Goal: Transaction & Acquisition: Purchase product/service

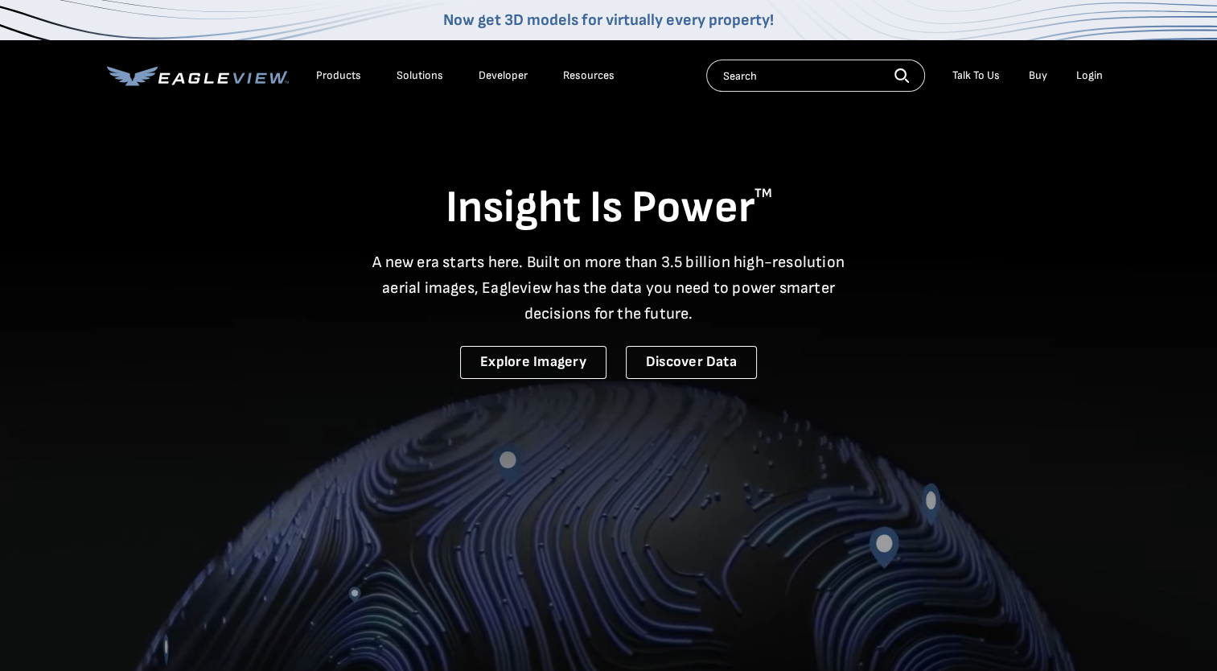
click at [1089, 72] on div "Login" at bounding box center [1089, 75] width 27 height 14
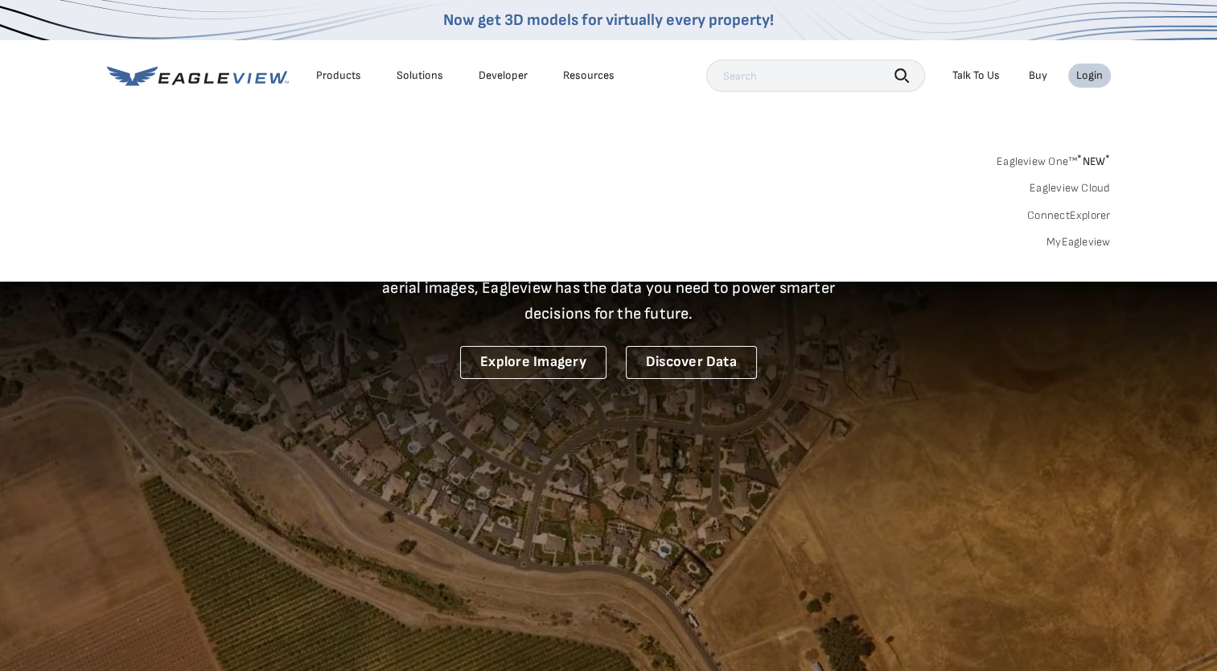
click at [1079, 241] on link "MyEagleview" at bounding box center [1079, 242] width 64 height 14
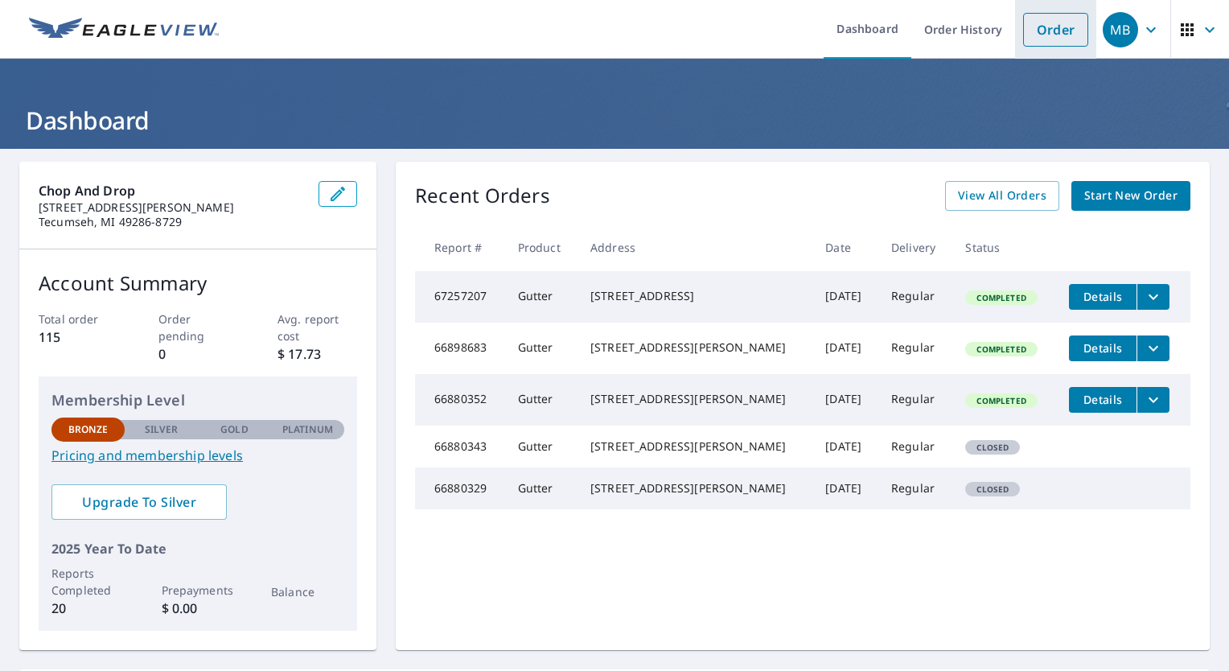
click at [1043, 37] on link "Order" at bounding box center [1055, 30] width 65 height 34
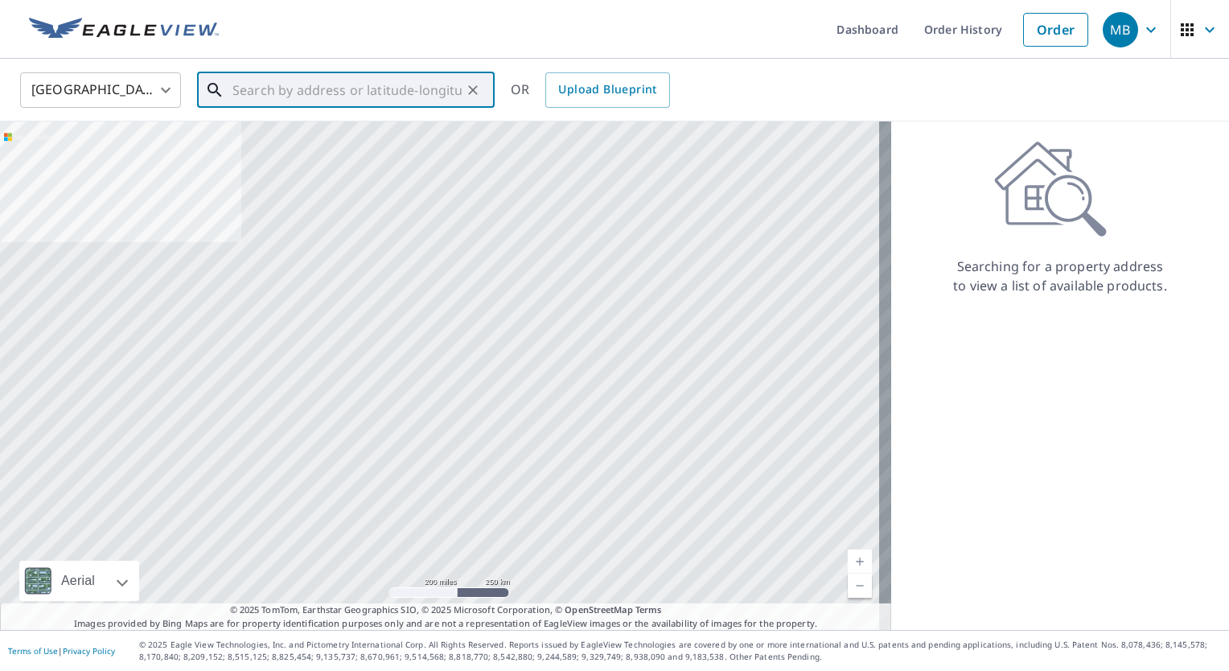
click at [401, 95] on input "text" at bounding box center [346, 90] width 229 height 45
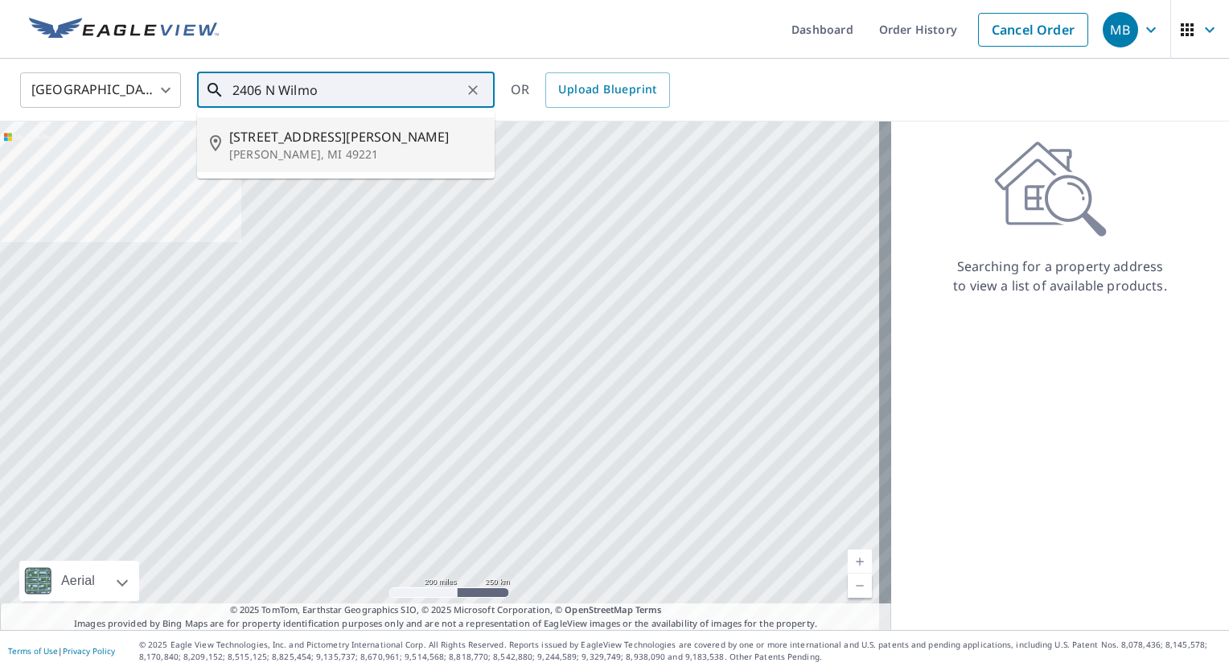
click at [293, 134] on span "2406 N Wilmoth Hwy" at bounding box center [355, 136] width 253 height 19
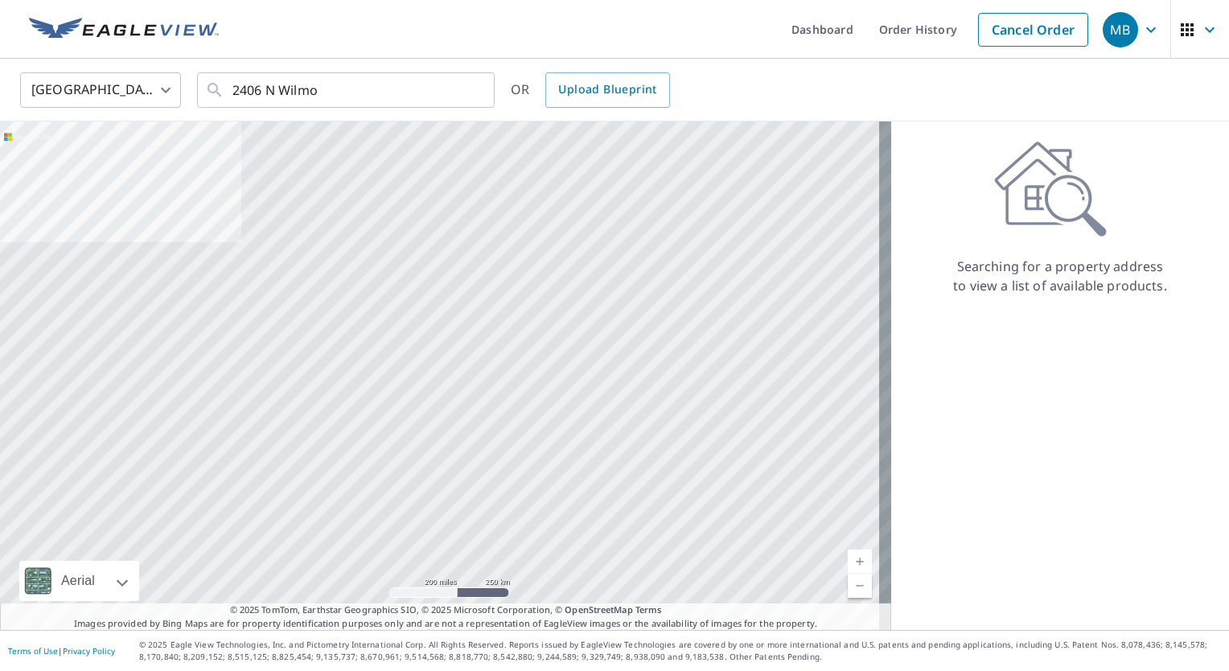
type input "2406 N Wilmoth Hwy Adrian, MI 49221"
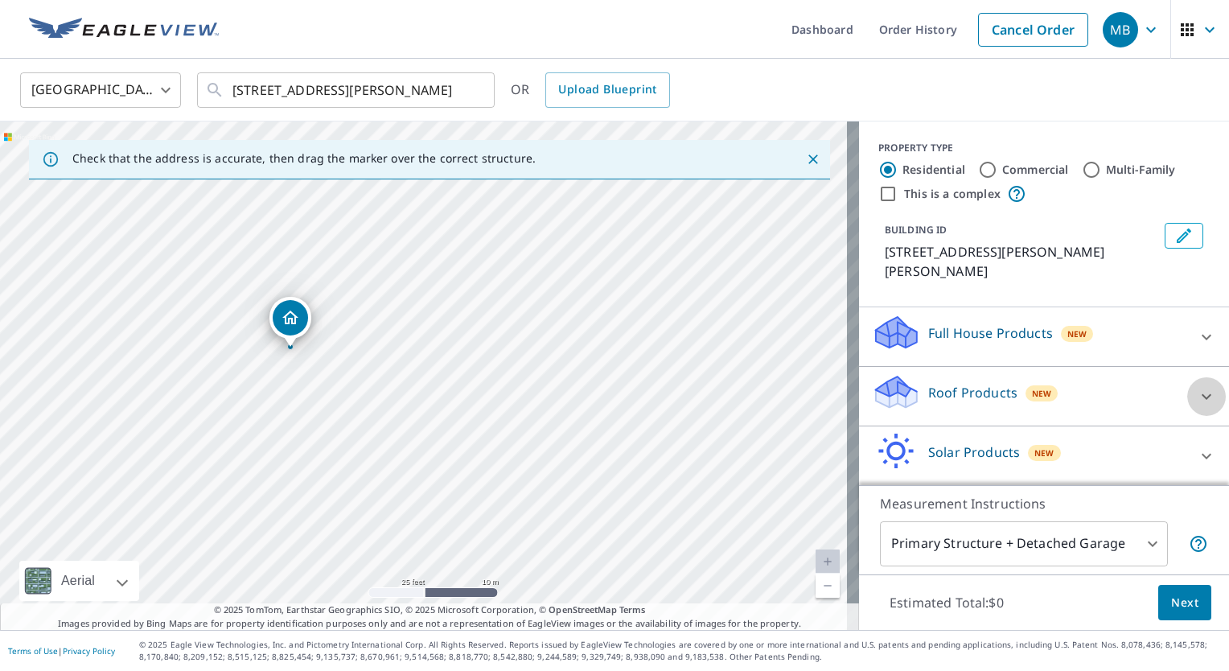
click at [1197, 387] on icon at bounding box center [1206, 396] width 19 height 19
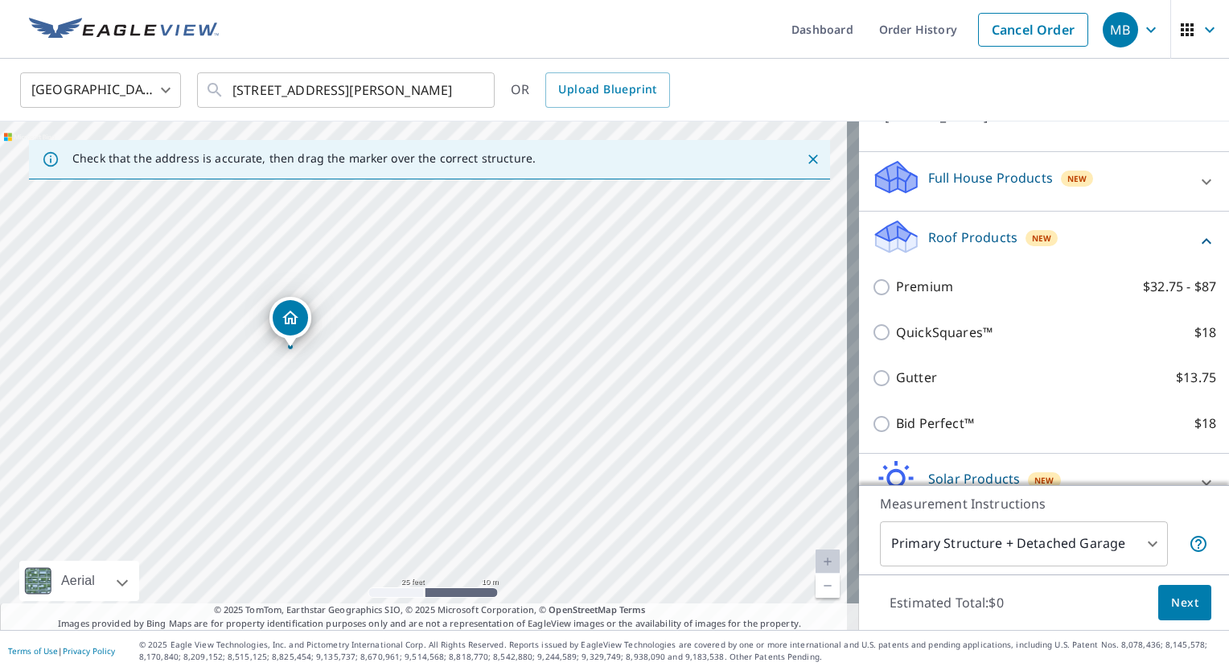
scroll to position [161, 0]
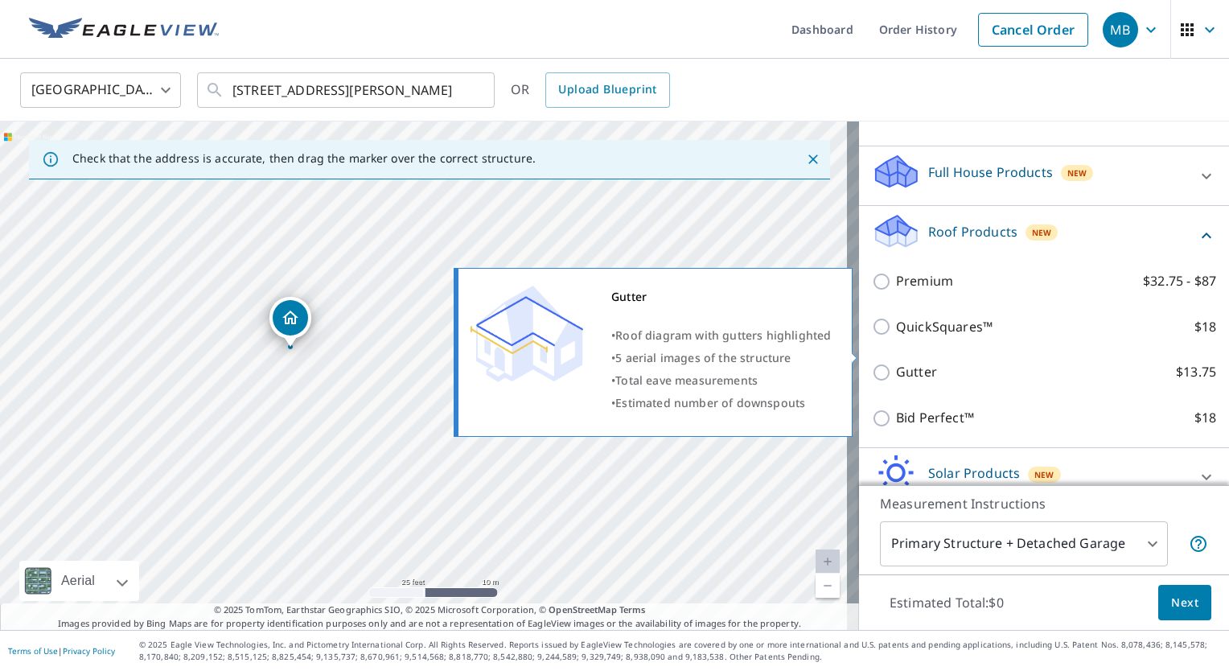
click at [904, 362] on p "Gutter" at bounding box center [916, 372] width 41 height 20
click at [896, 363] on input "Gutter $13.75" at bounding box center [884, 372] width 24 height 19
checkbox input "true"
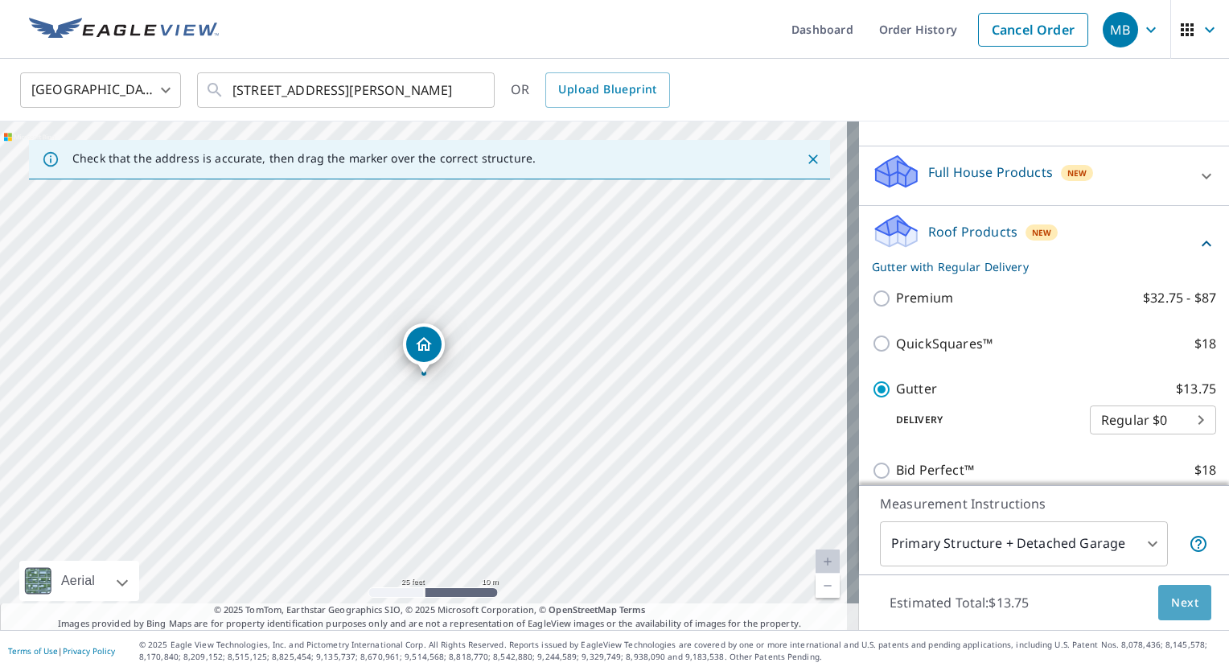
click at [1173, 603] on span "Next" at bounding box center [1184, 603] width 27 height 20
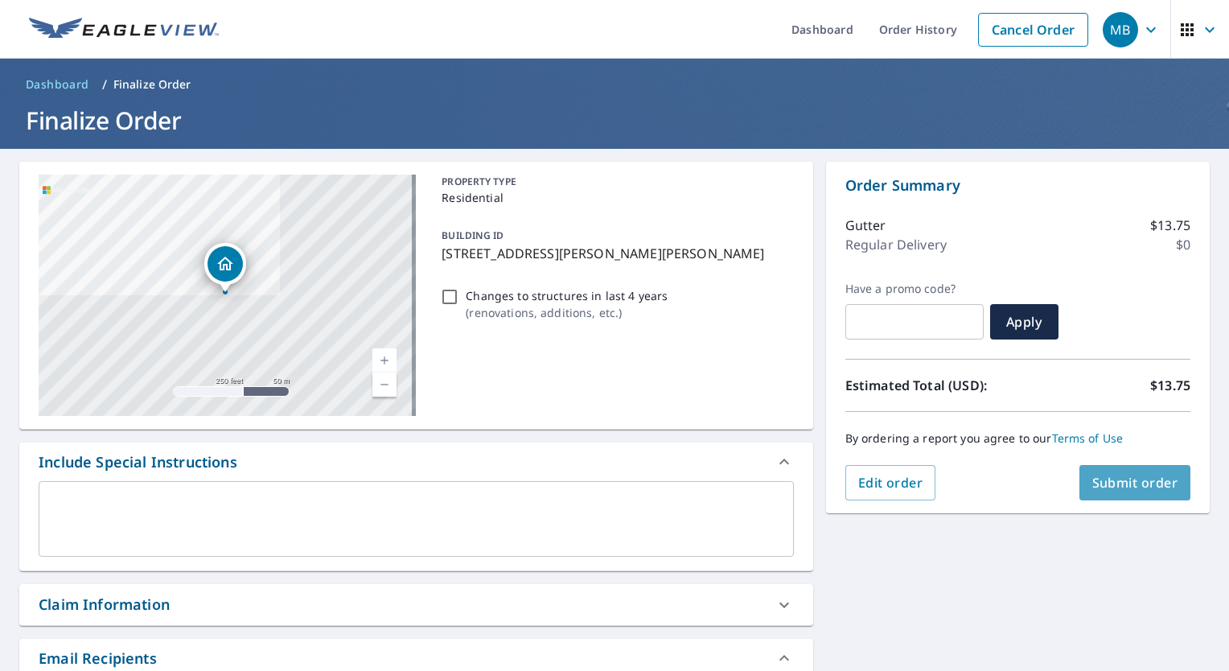
click at [1104, 488] on span "Submit order" at bounding box center [1135, 483] width 86 height 18
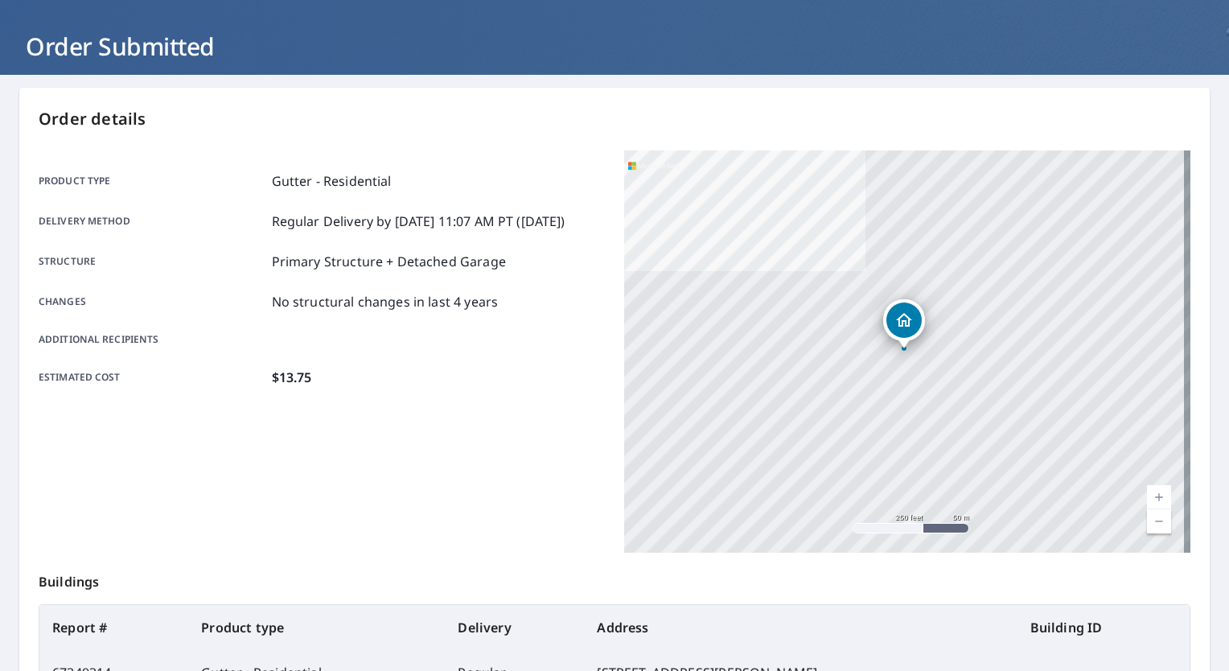
scroll to position [33, 0]
